Goal: Find specific page/section: Find specific page/section

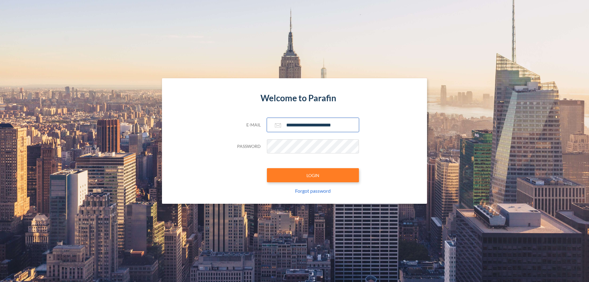
type input "**********"
click at [313, 175] on button "LOGIN" at bounding box center [313, 175] width 92 height 14
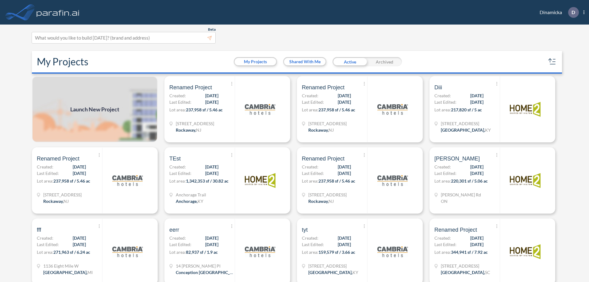
scroll to position [2, 0]
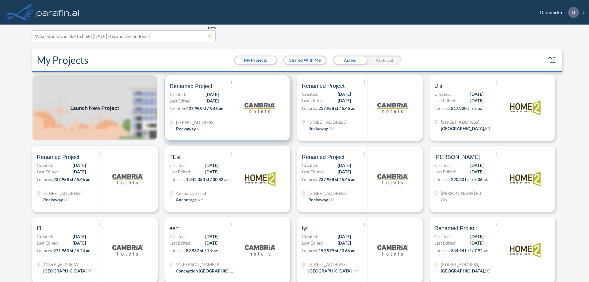
click at [226, 108] on p "Lot area: 237,958 sf / 5.46 ac" at bounding box center [202, 109] width 65 height 9
